Goal: Task Accomplishment & Management: Manage account settings

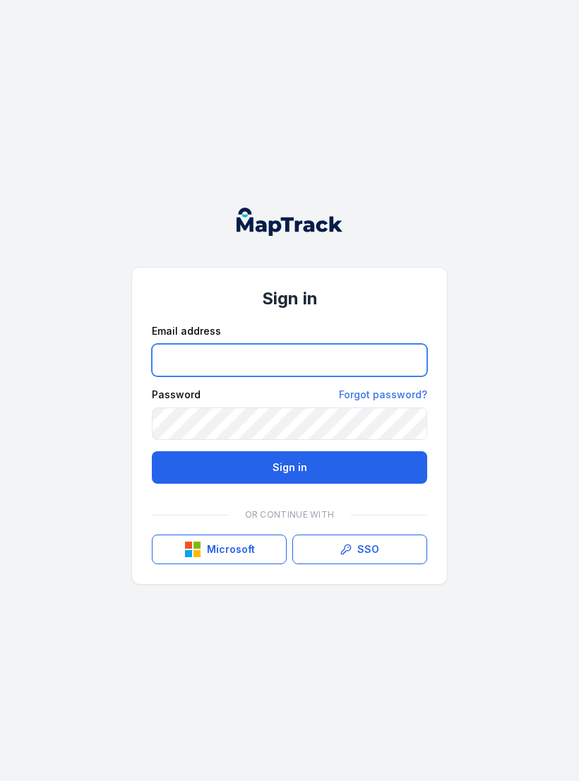
click at [263, 357] on input "email" at bounding box center [289, 360] width 275 height 32
click at [234, 351] on input "email" at bounding box center [289, 360] width 275 height 32
click at [286, 347] on input "email" at bounding box center [289, 360] width 275 height 32
click at [275, 369] on input "email" at bounding box center [289, 360] width 275 height 32
click at [302, 357] on input "email" at bounding box center [289, 360] width 275 height 32
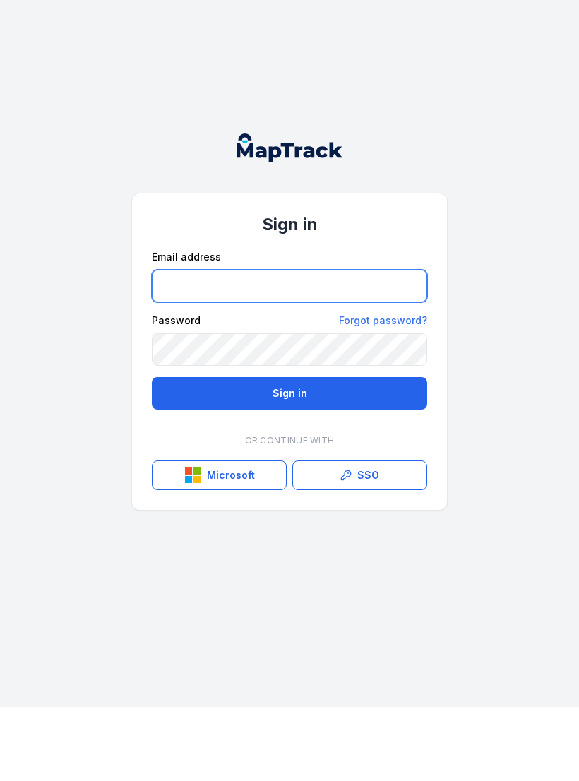
type input "**********"
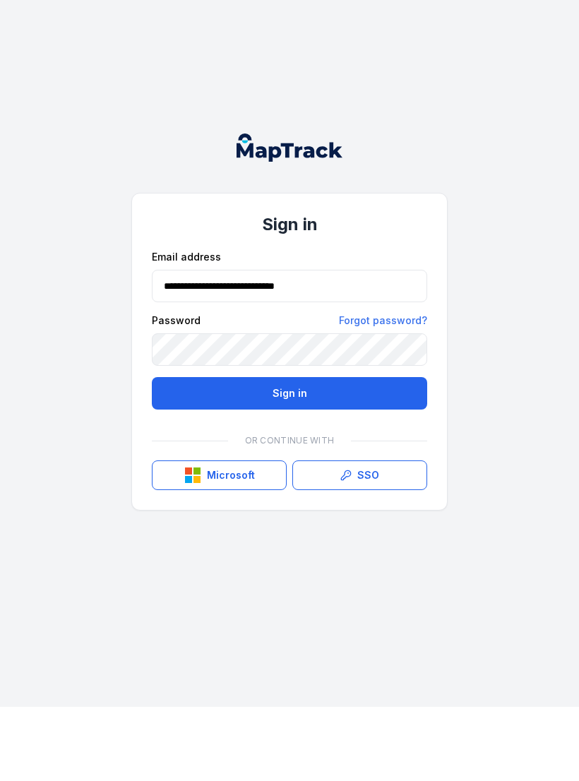
click at [290, 451] on button "Sign in" at bounding box center [289, 467] width 275 height 32
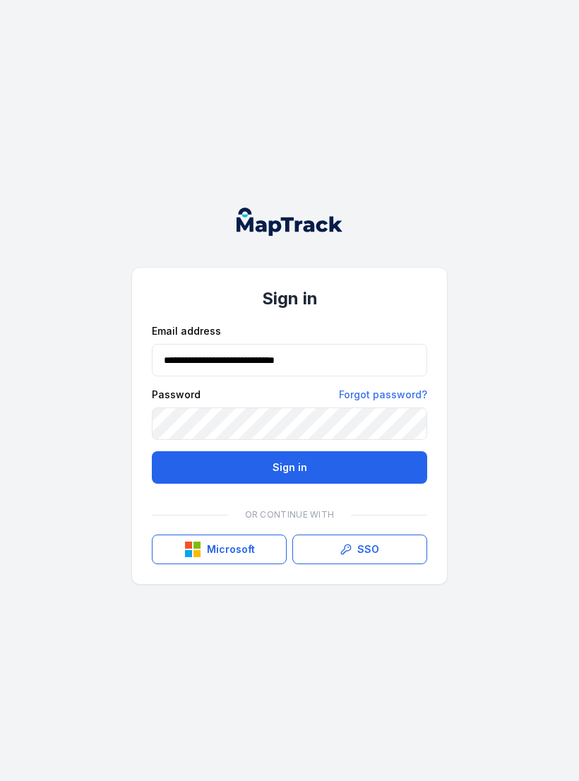
click at [315, 468] on button "Sign in" at bounding box center [289, 467] width 275 height 32
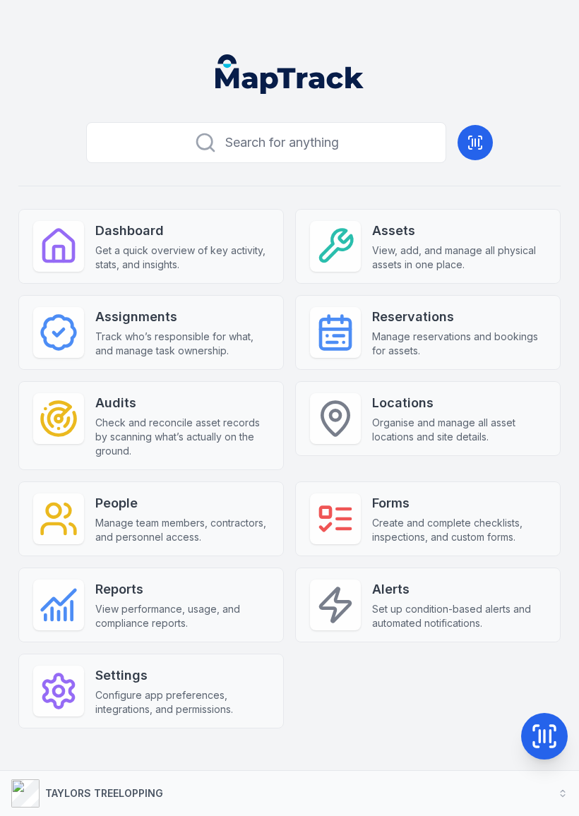
click at [172, 243] on div "Dashboard Get a quick overview of key activity, stats, and insights." at bounding box center [182, 246] width 174 height 51
